Goal: Task Accomplishment & Management: Manage account settings

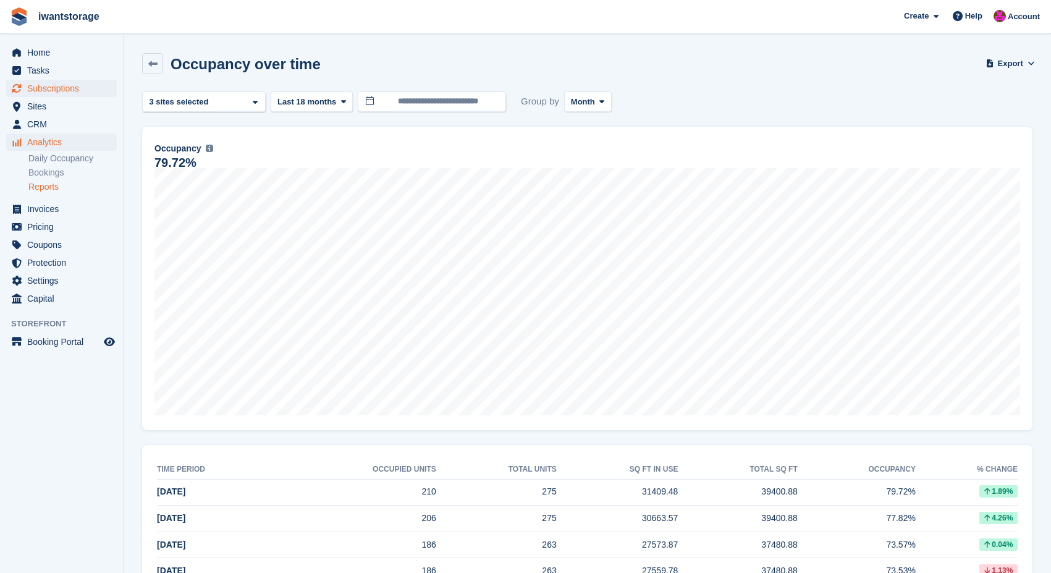
click at [61, 88] on span "Subscriptions" at bounding box center [64, 88] width 74 height 17
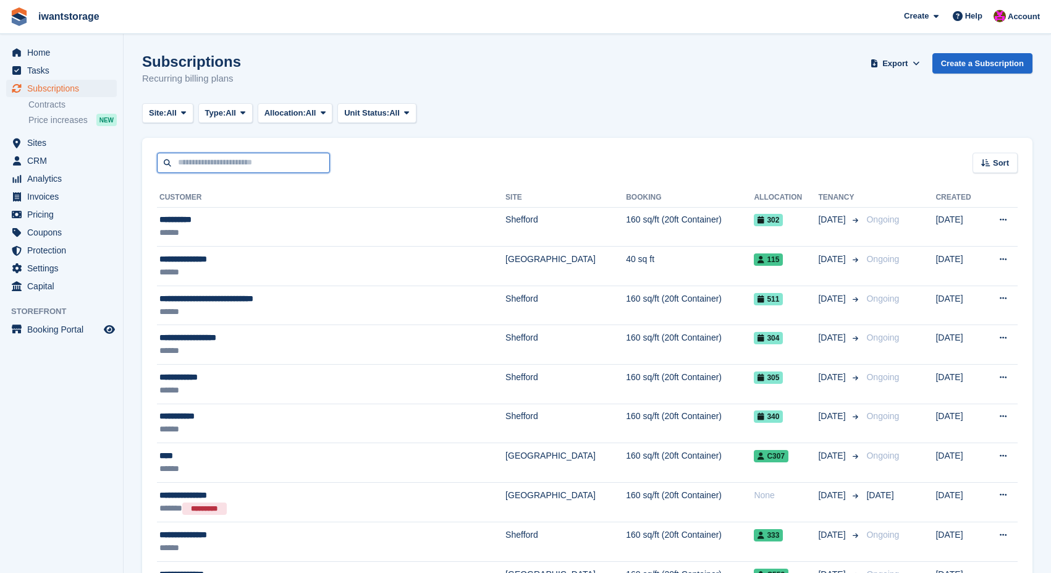
click at [203, 157] on input "text" at bounding box center [243, 163] width 173 height 20
type input "**********"
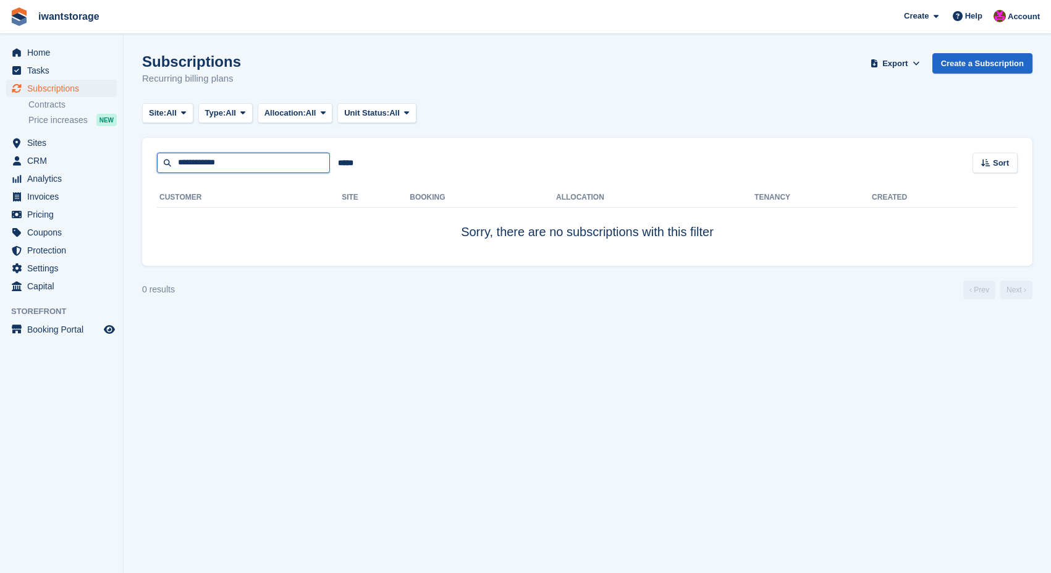
drag, startPoint x: 207, startPoint y: 162, endPoint x: 155, endPoint y: 162, distance: 51.9
click at [155, 162] on div "**********" at bounding box center [587, 155] width 890 height 35
type input "*****"
click at [47, 57] on span "Home" at bounding box center [64, 52] width 74 height 17
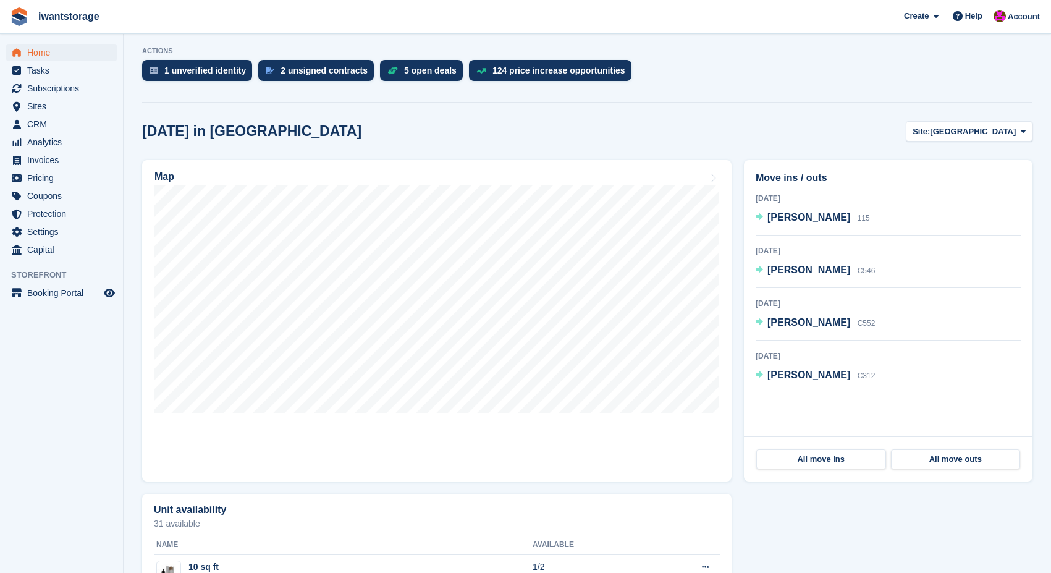
scroll to position [249, 0]
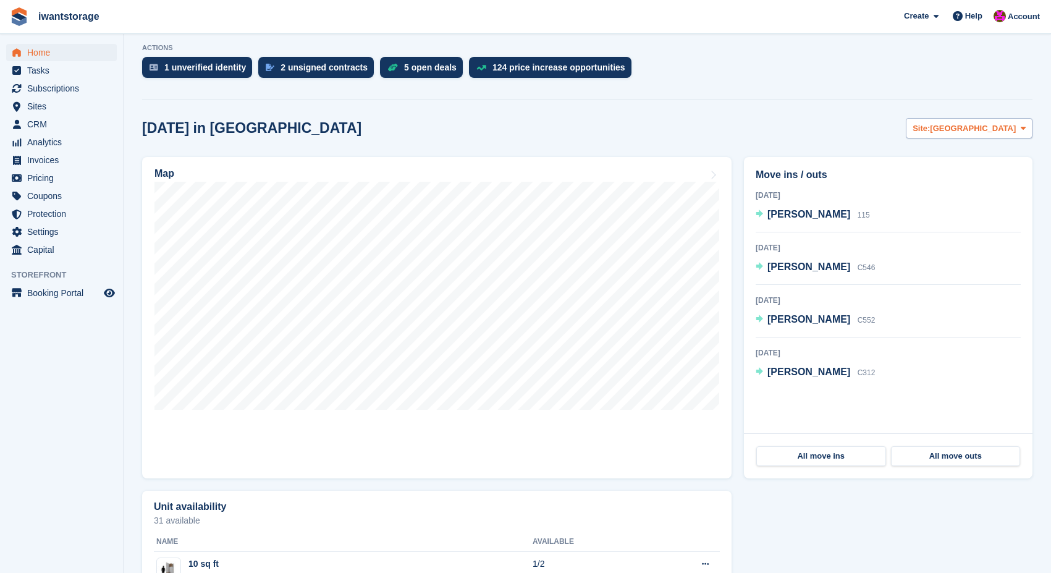
click at [997, 127] on span "[GEOGRAPHIC_DATA]" at bounding box center [973, 128] width 86 height 12
click at [928, 174] on link "Shefford" at bounding box center [960, 180] width 134 height 22
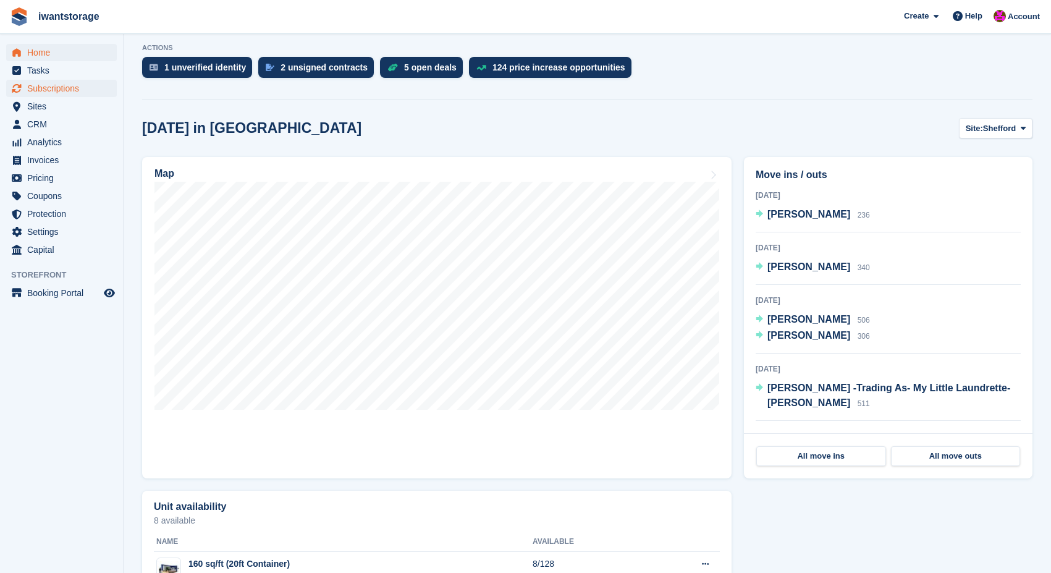
click at [66, 88] on span "Subscriptions" at bounding box center [64, 88] width 74 height 17
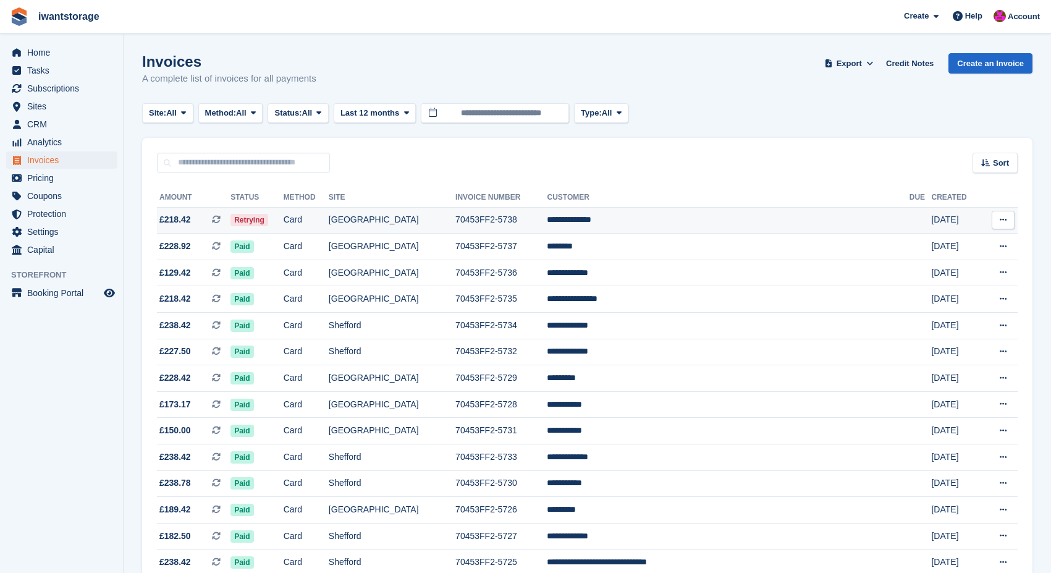
click at [637, 218] on td "**********" at bounding box center [728, 220] width 362 height 27
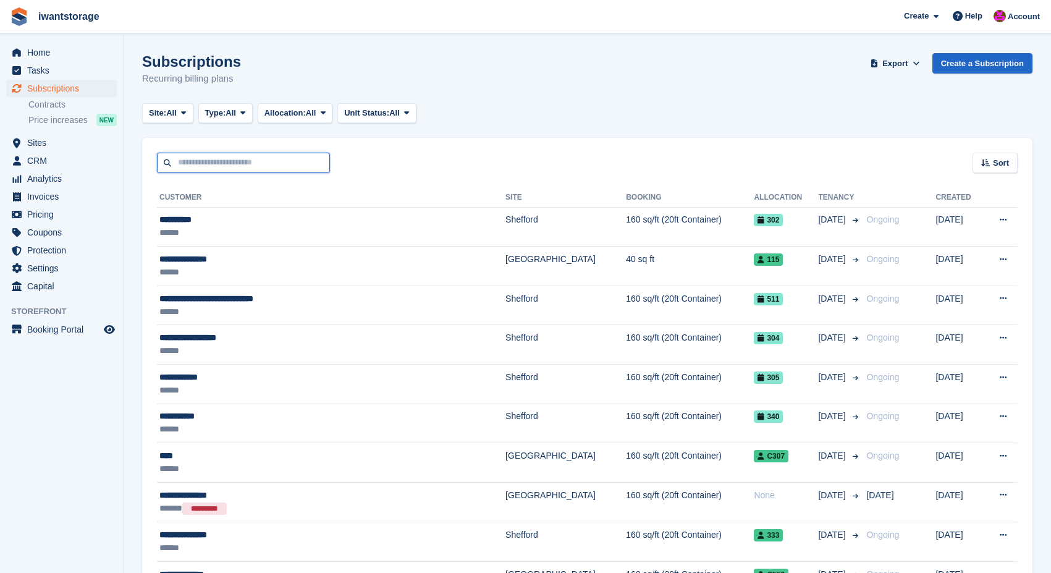
click at [219, 161] on input "text" at bounding box center [243, 163] width 173 height 20
type input "*****"
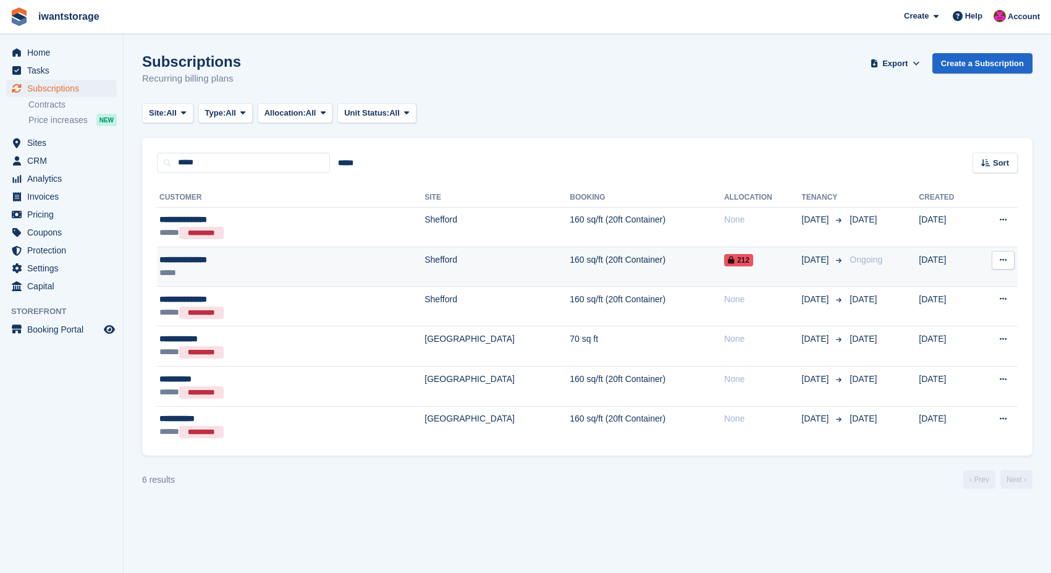
click at [188, 261] on div "**********" at bounding box center [241, 259] width 164 height 13
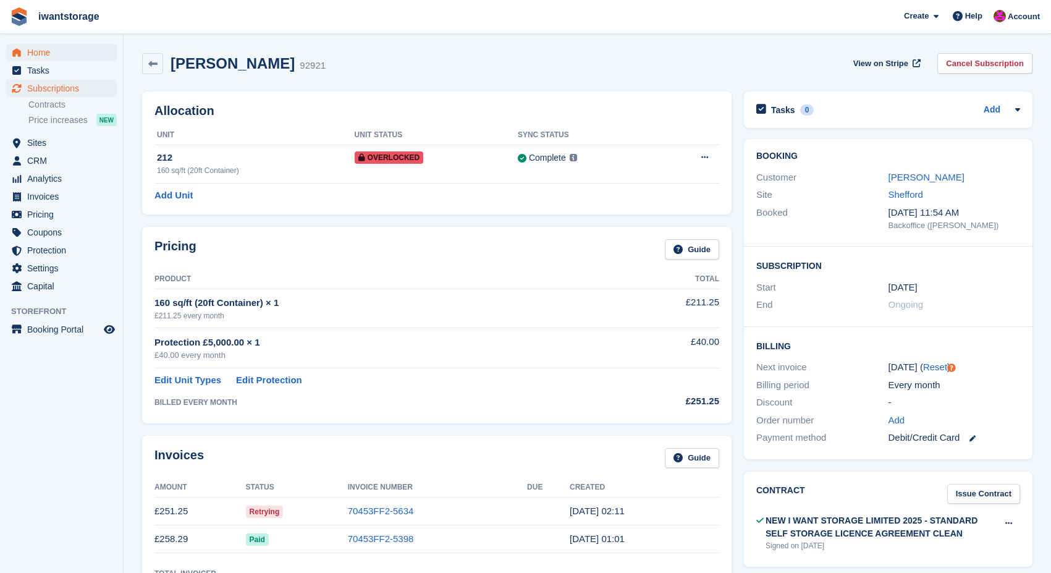
click at [38, 51] on span "Home" at bounding box center [64, 52] width 74 height 17
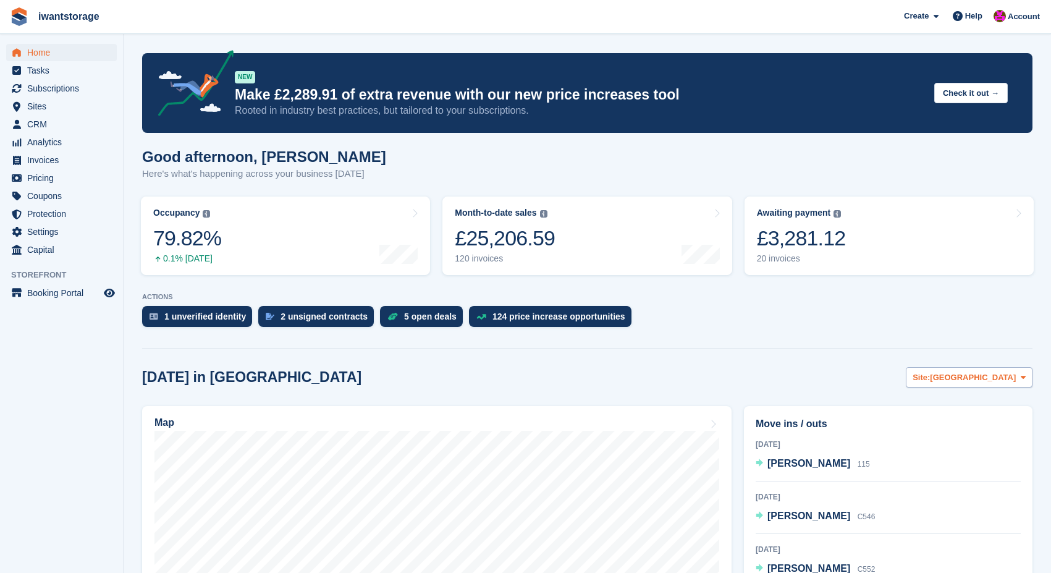
click at [993, 385] on button "Site: [GEOGRAPHIC_DATA]" at bounding box center [969, 377] width 127 height 20
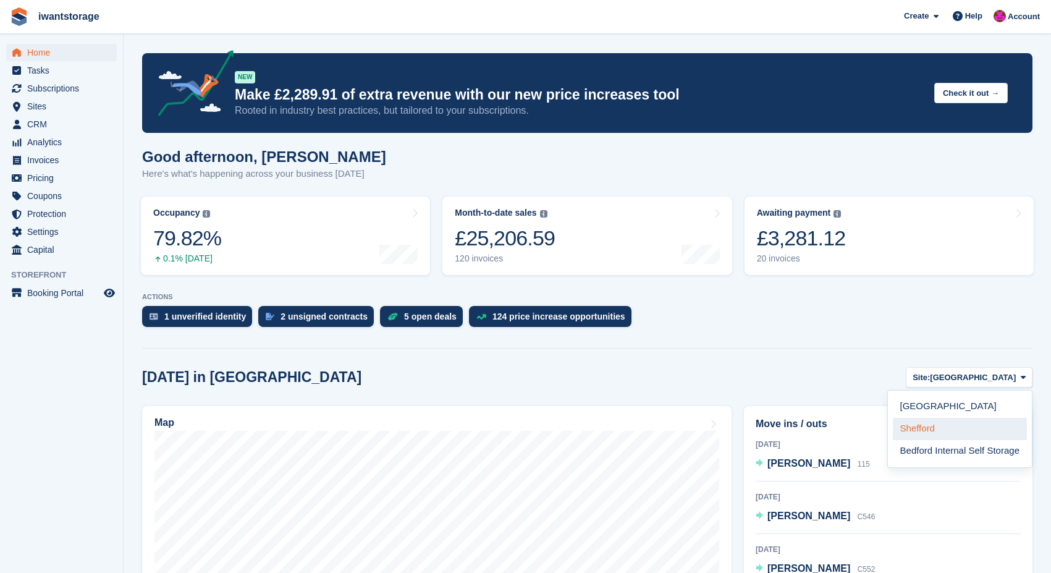
click at [952, 424] on link "Shefford" at bounding box center [960, 429] width 134 height 22
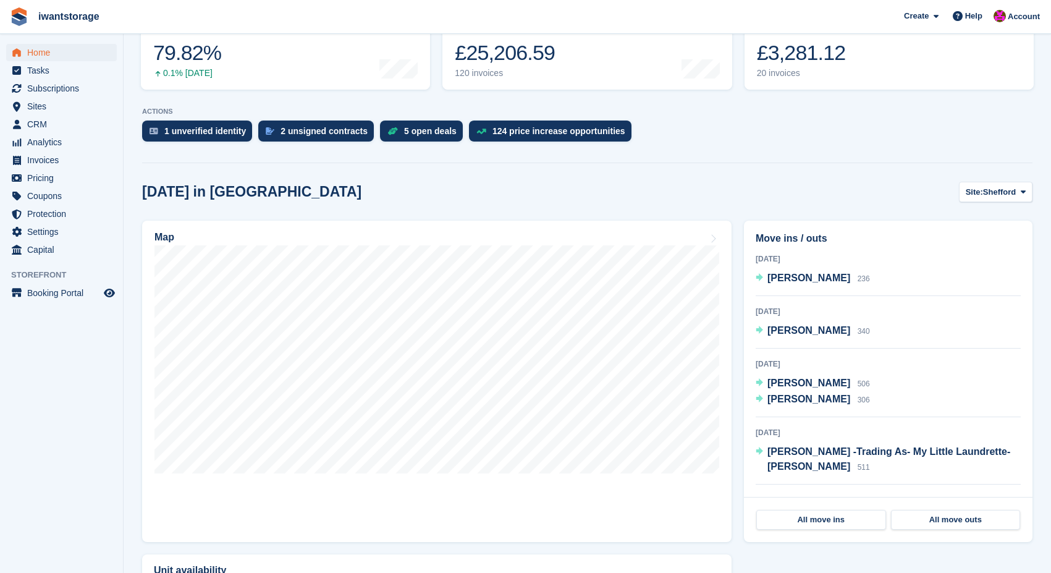
click at [42, 54] on span "Home" at bounding box center [64, 52] width 74 height 17
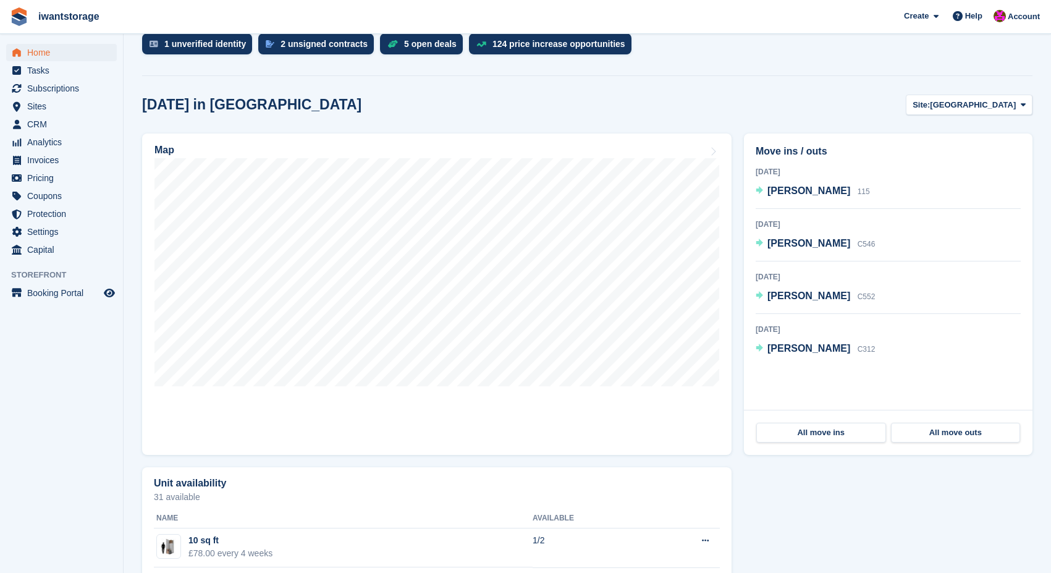
scroll to position [274, 0]
click at [53, 90] on span "Subscriptions" at bounding box center [64, 88] width 74 height 17
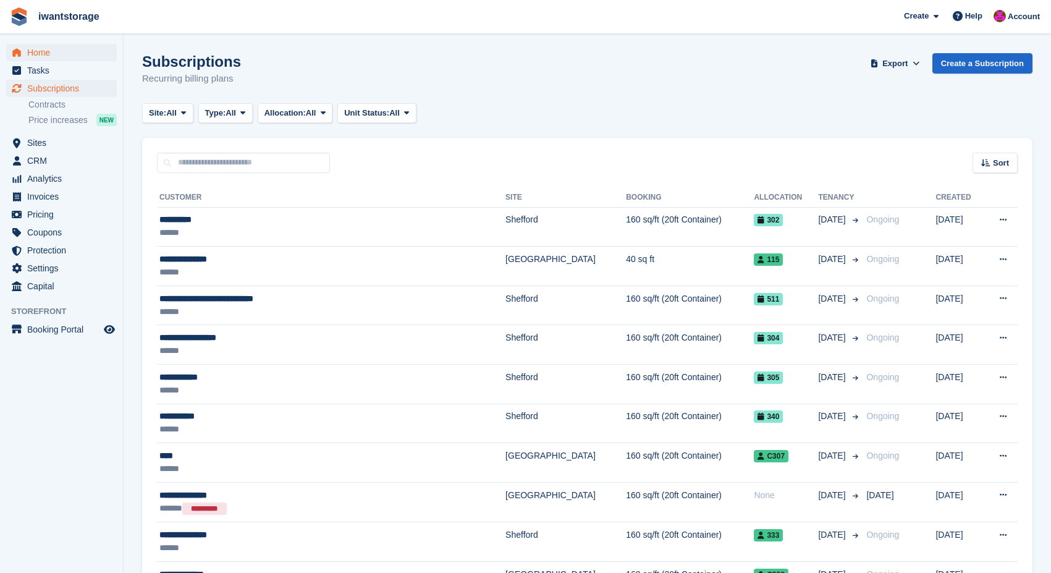
click at [40, 53] on span "Home" at bounding box center [64, 52] width 74 height 17
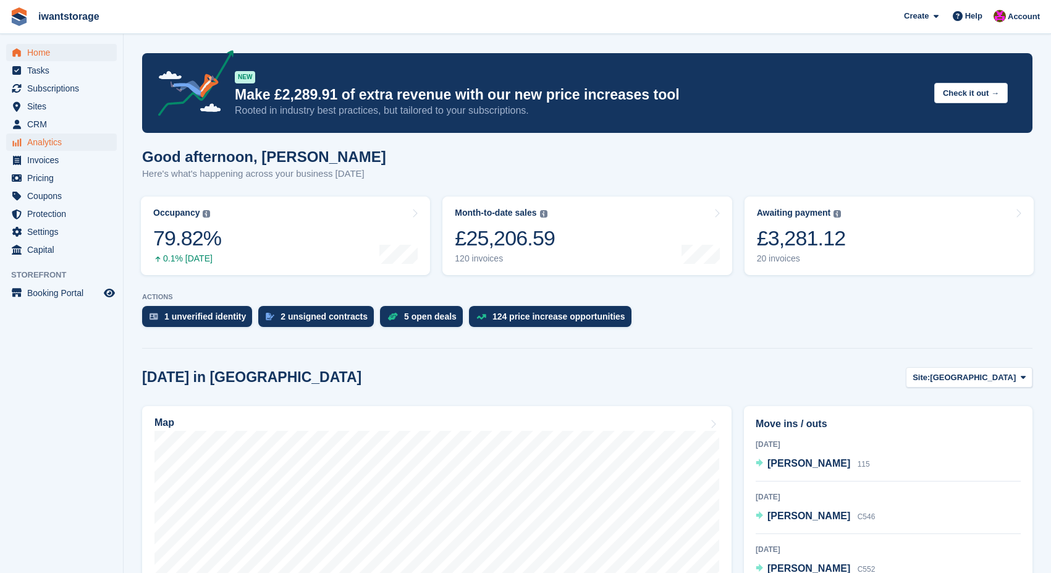
click at [57, 142] on span "Analytics" at bounding box center [64, 141] width 74 height 17
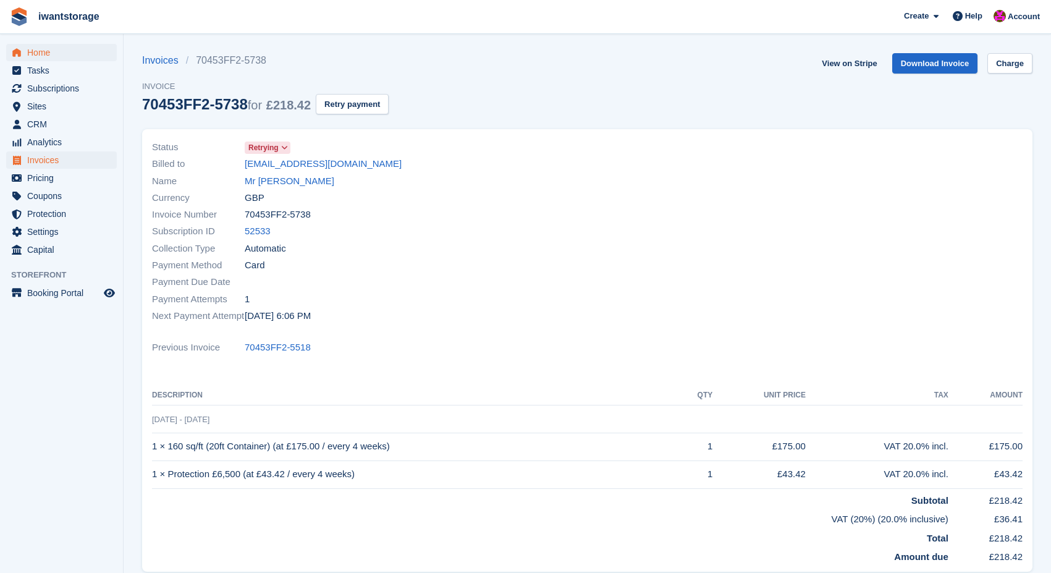
click at [51, 51] on span "Home" at bounding box center [64, 52] width 74 height 17
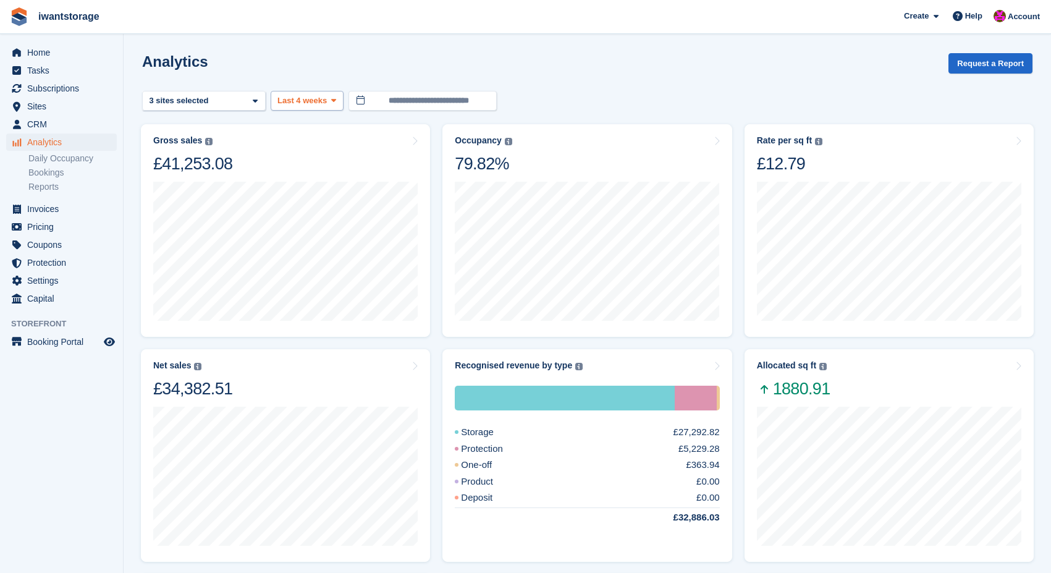
click at [298, 96] on span "Last 4 weeks" at bounding box center [301, 101] width 49 height 12
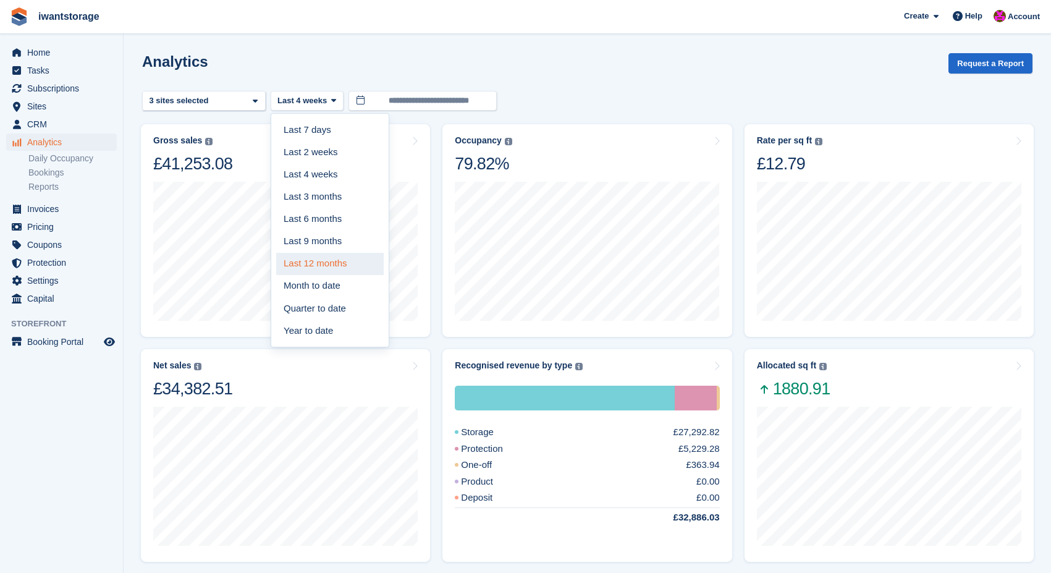
click at [332, 263] on link "Last 12 months" at bounding box center [329, 264] width 107 height 22
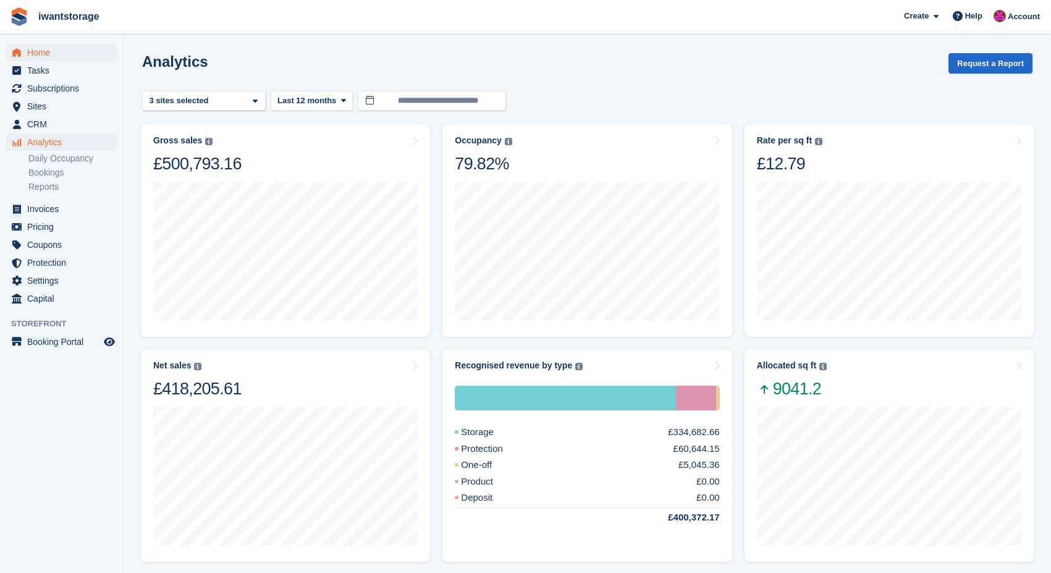
click at [33, 54] on span "Home" at bounding box center [64, 52] width 74 height 17
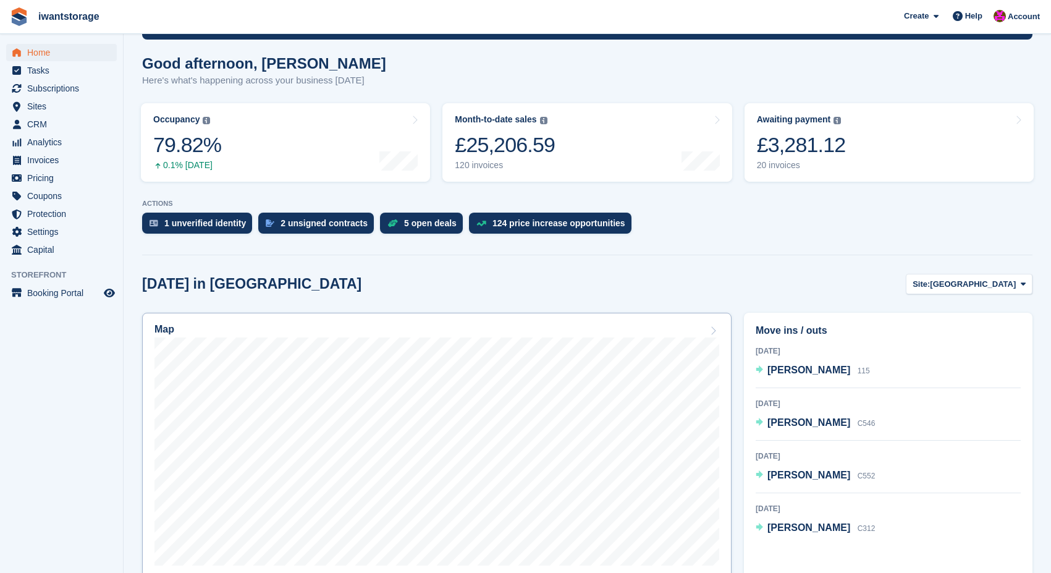
scroll to position [67, 0]
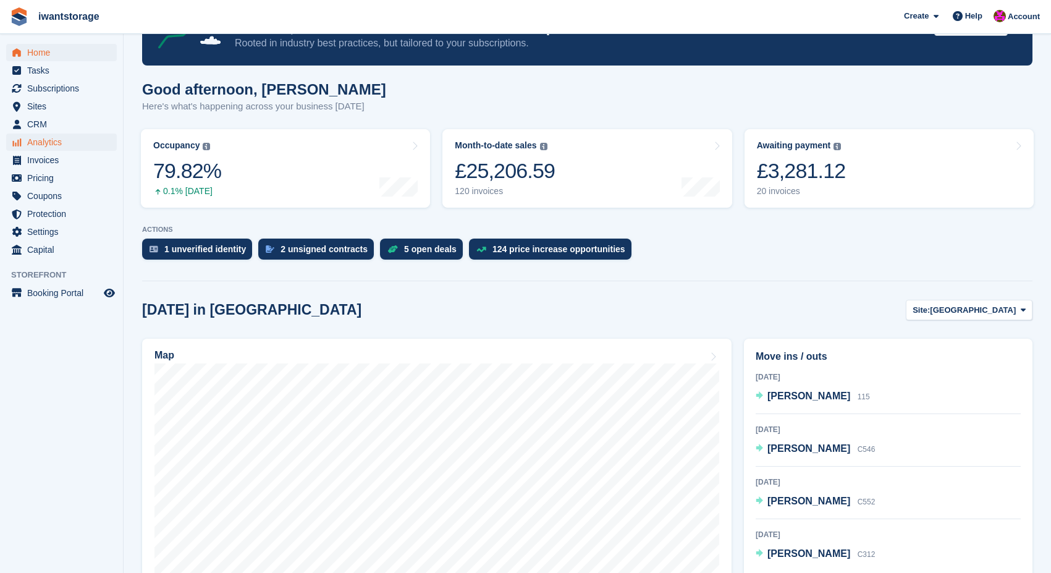
click at [57, 141] on span "Analytics" at bounding box center [64, 141] width 74 height 17
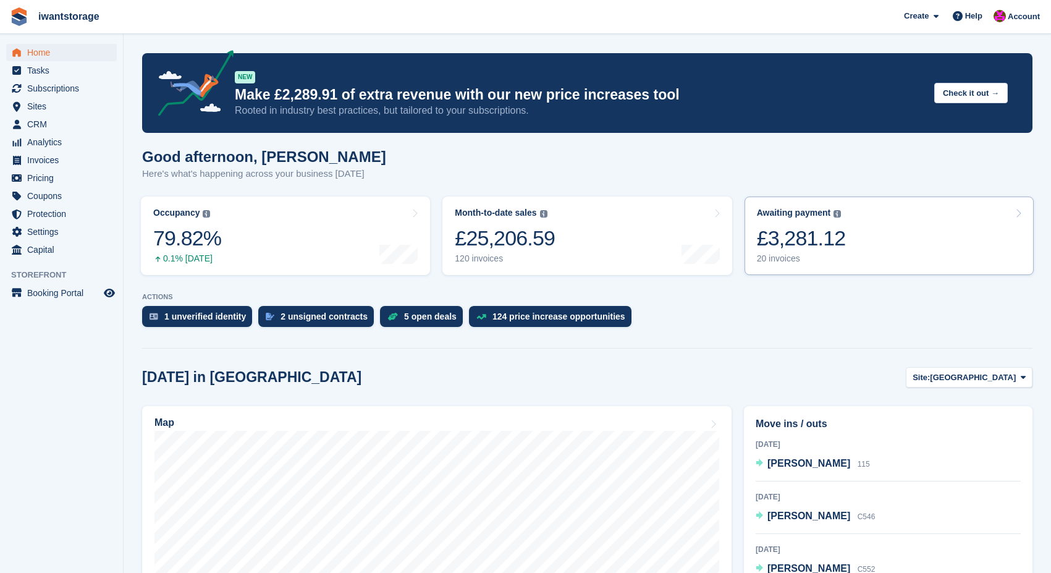
click at [912, 237] on link "Awaiting payment The total outstanding balance on all open invoices. £3,281.12 …" at bounding box center [888, 235] width 289 height 78
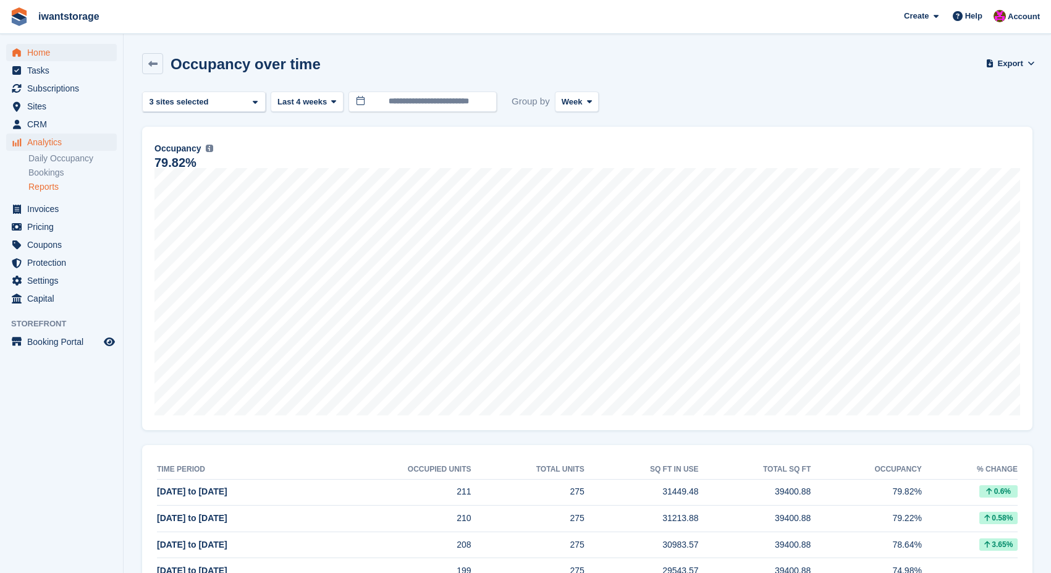
click at [49, 53] on span "Home" at bounding box center [64, 52] width 74 height 17
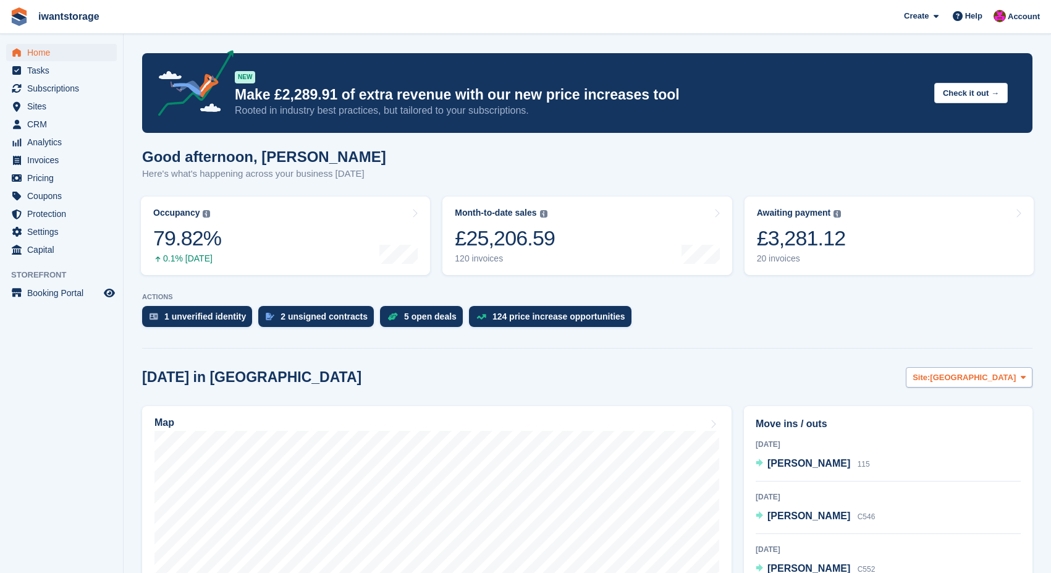
click at [991, 381] on span "[GEOGRAPHIC_DATA]" at bounding box center [973, 377] width 86 height 12
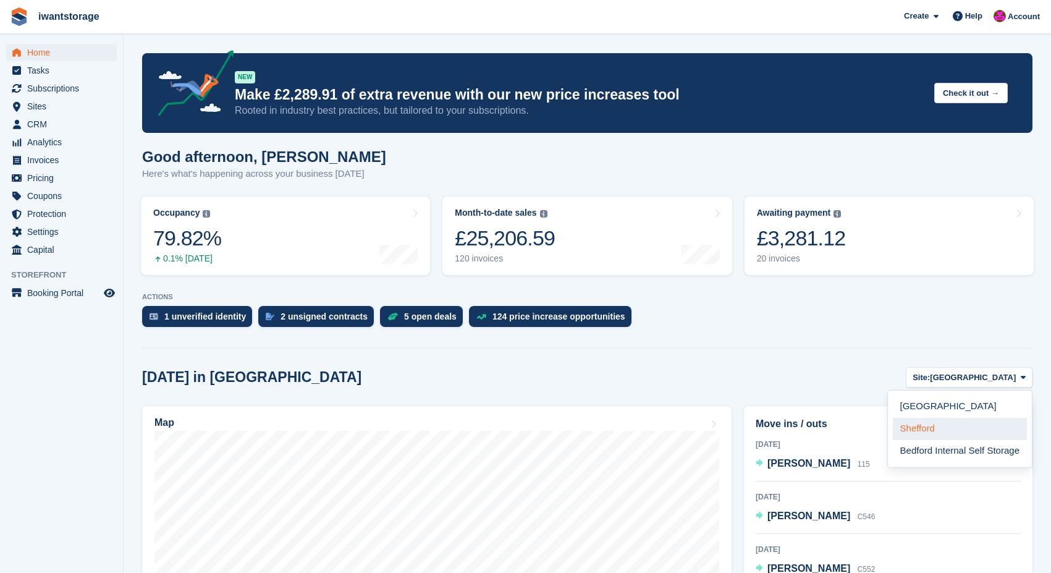
click at [937, 429] on link "Shefford" at bounding box center [960, 429] width 134 height 22
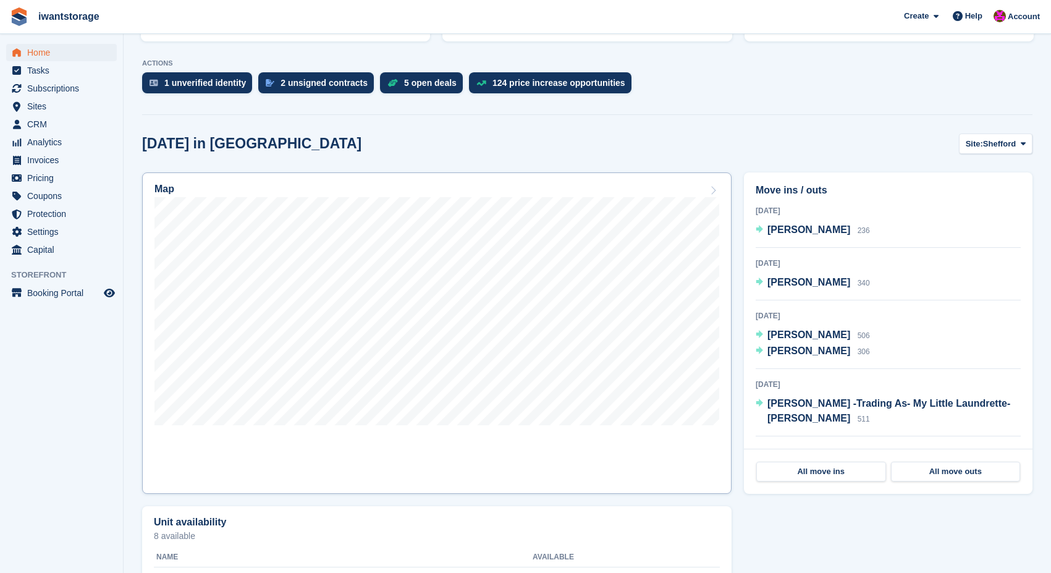
scroll to position [232, 0]
